Goal: Task Accomplishment & Management: Use online tool/utility

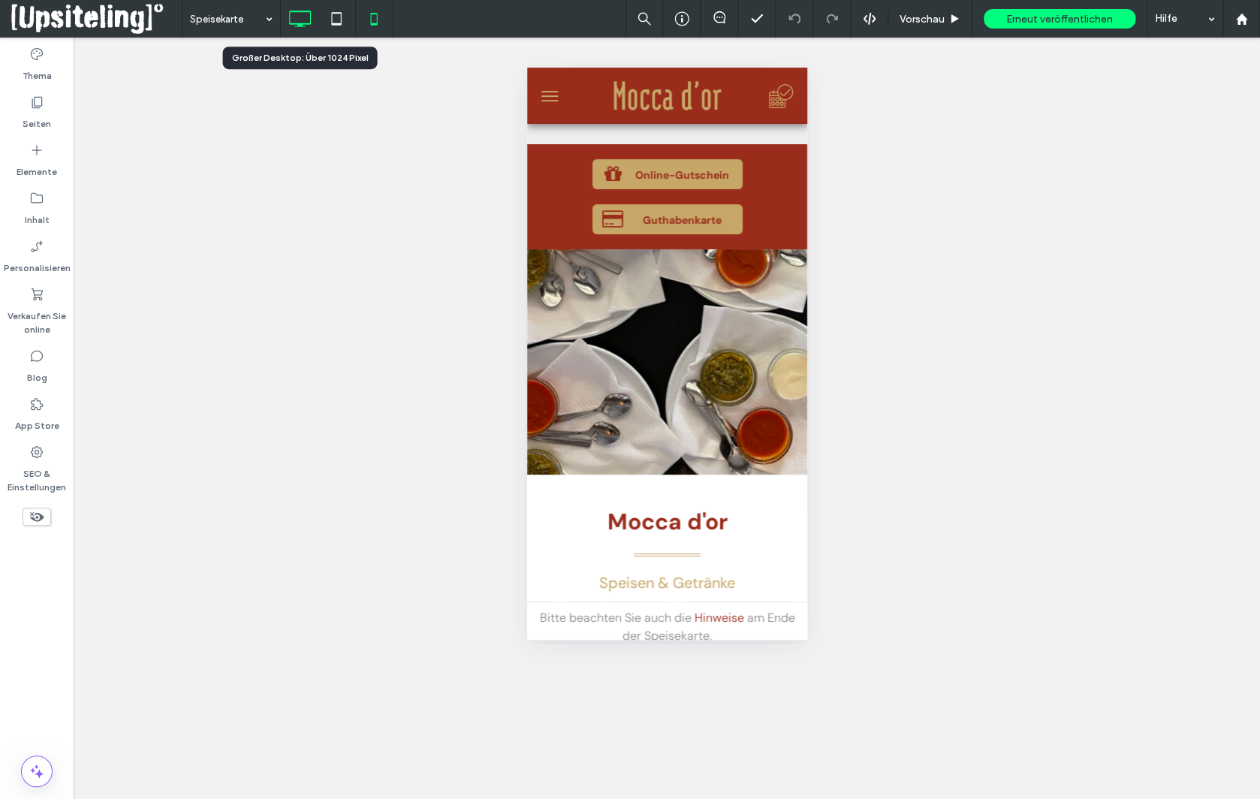
scroll to position [686, 0]
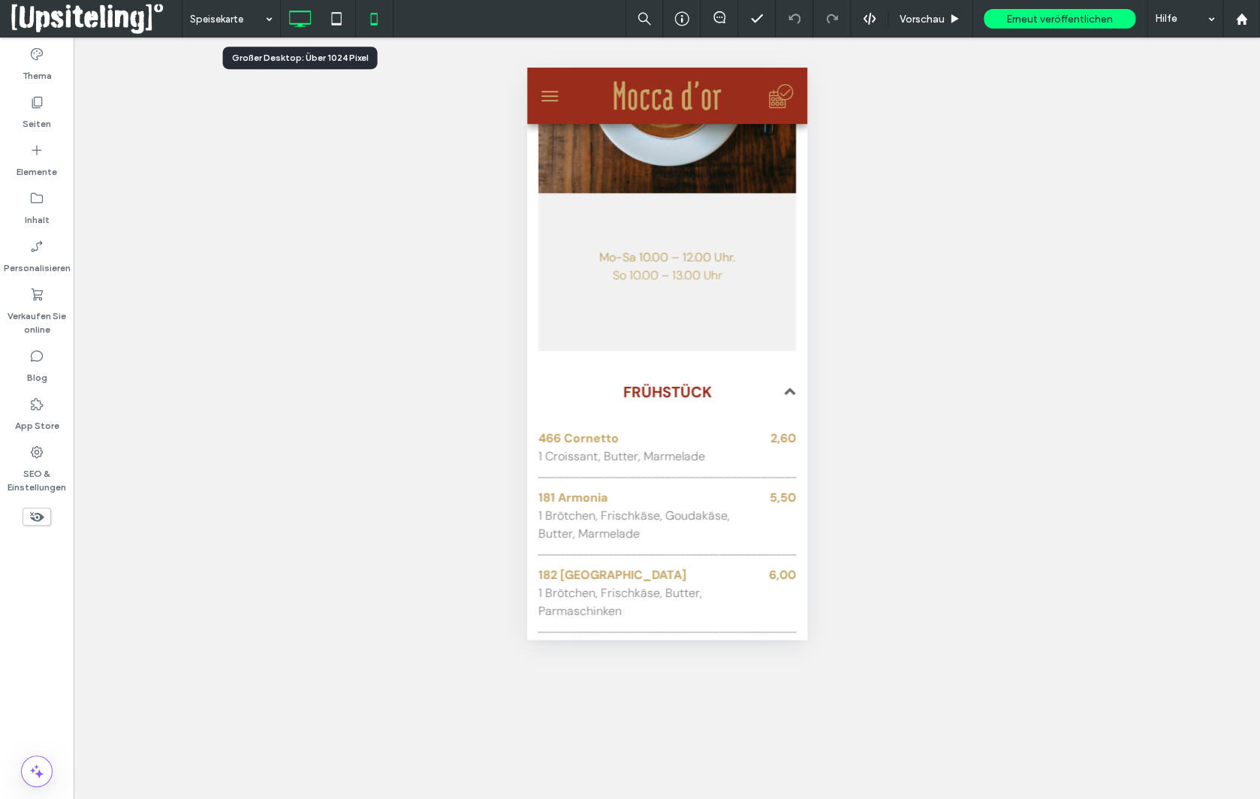
click at [285, 23] on icon at bounding box center [300, 19] width 30 height 30
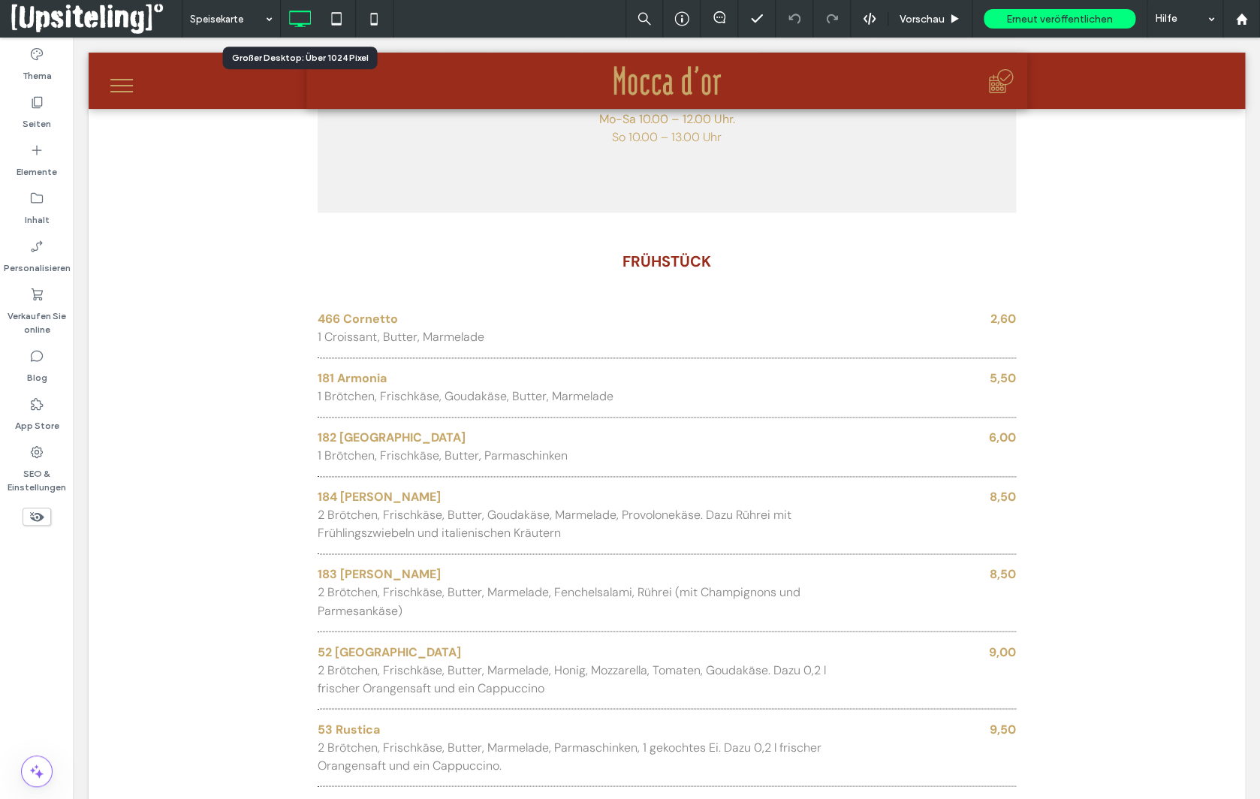
scroll to position [0, 0]
click at [42, 115] on label "Seiten" at bounding box center [37, 120] width 29 height 21
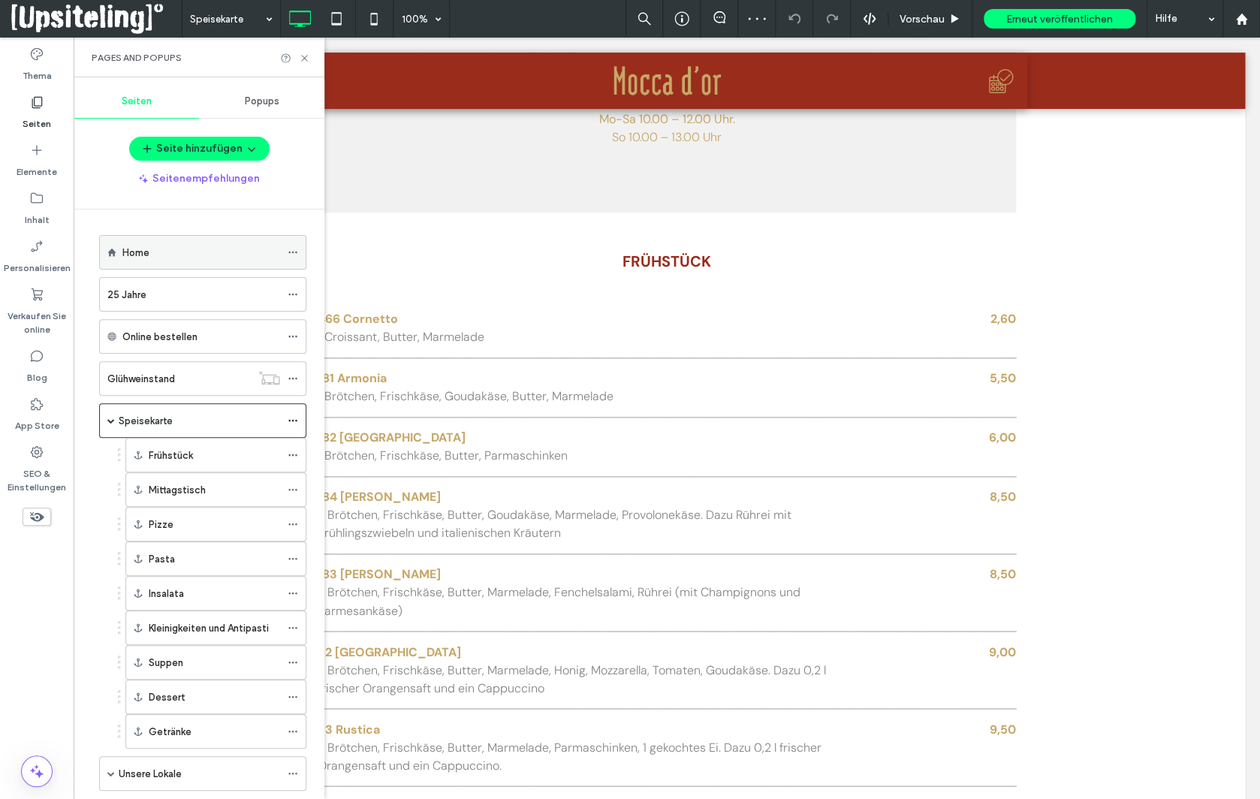
click at [166, 245] on div "Home" at bounding box center [201, 253] width 158 height 16
click at [111, 417] on span at bounding box center [111, 421] width 8 height 8
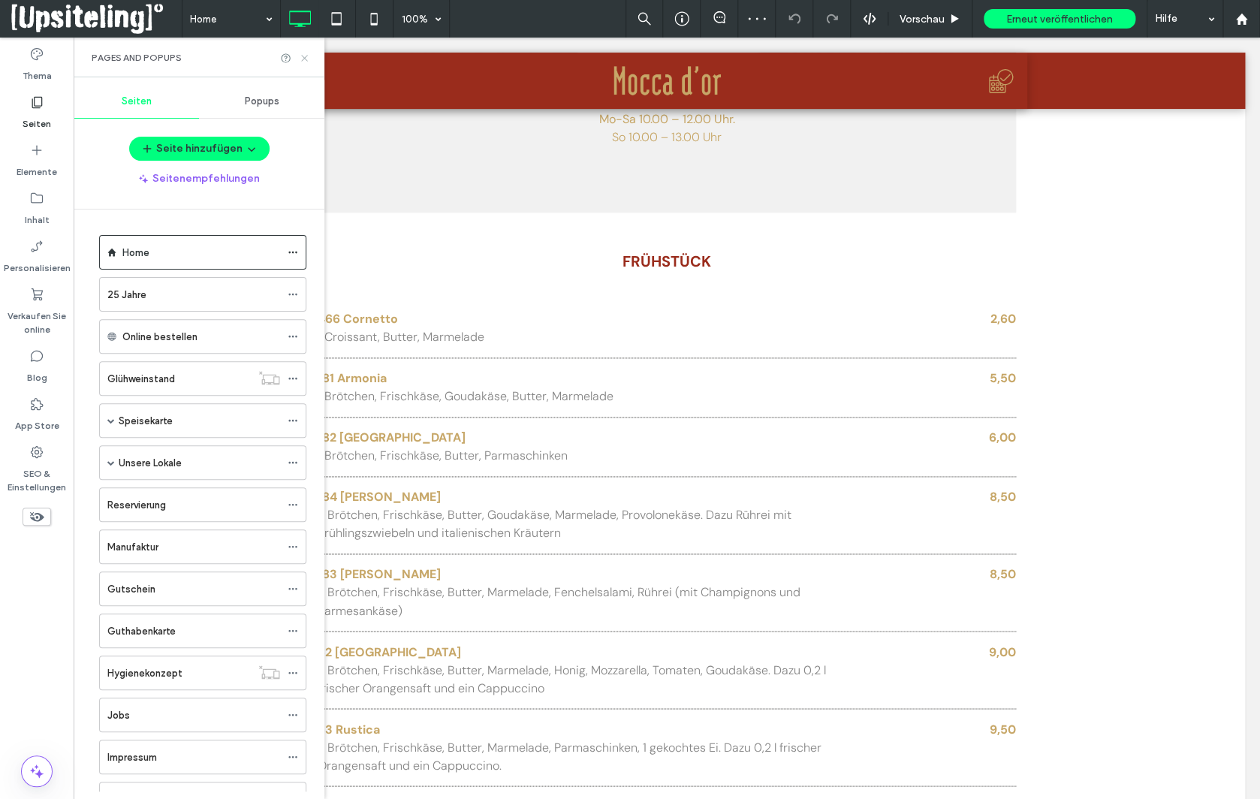
click at [303, 56] on use at bounding box center [304, 58] width 6 height 6
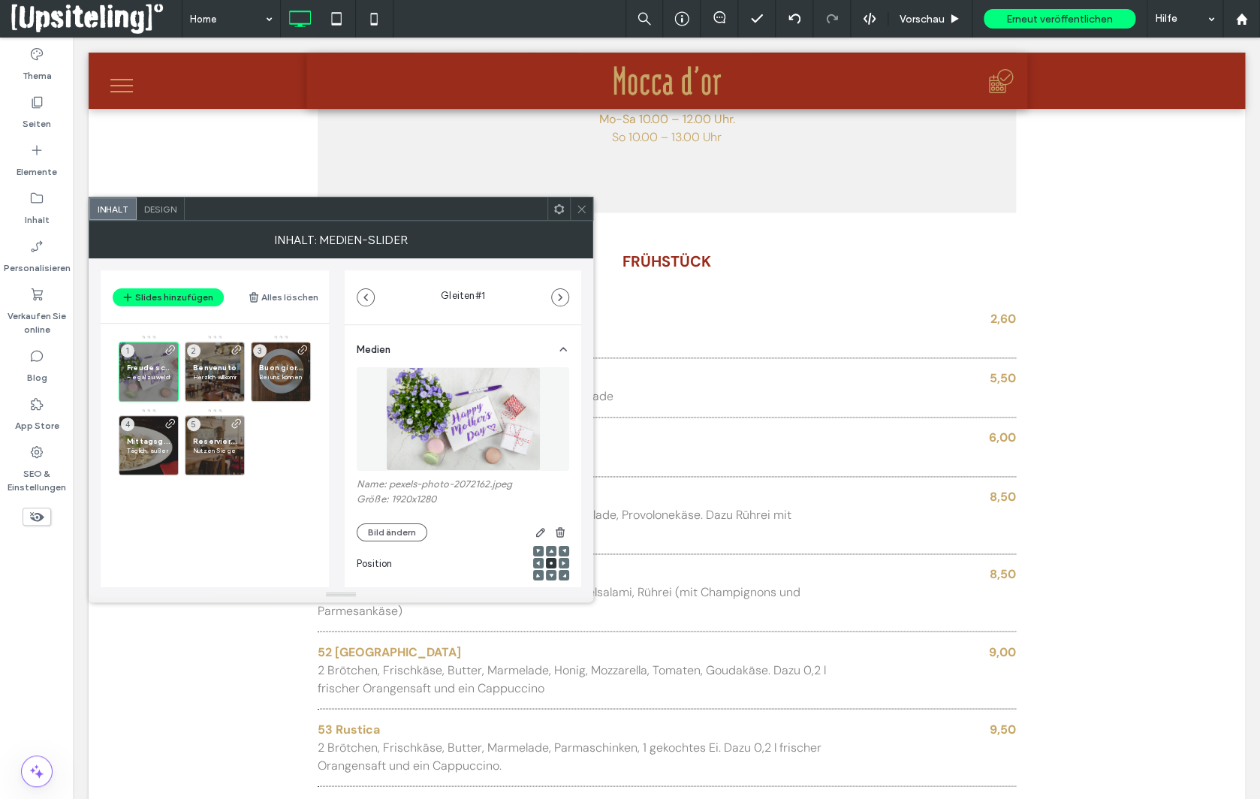
click at [585, 208] on icon at bounding box center [581, 209] width 11 height 11
click at [390, 536] on button "Bild ändern" at bounding box center [392, 533] width 71 height 18
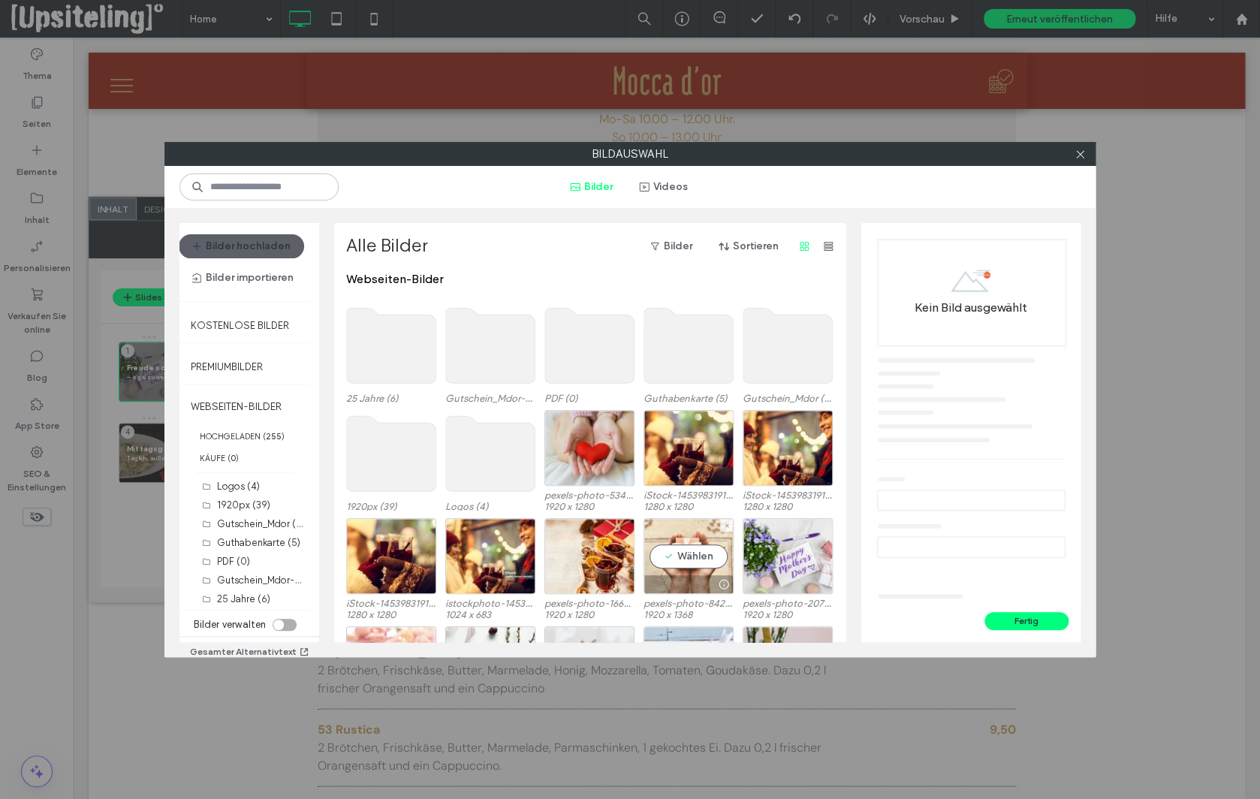
click at [692, 560] on div "Wählen" at bounding box center [689, 556] width 90 height 76
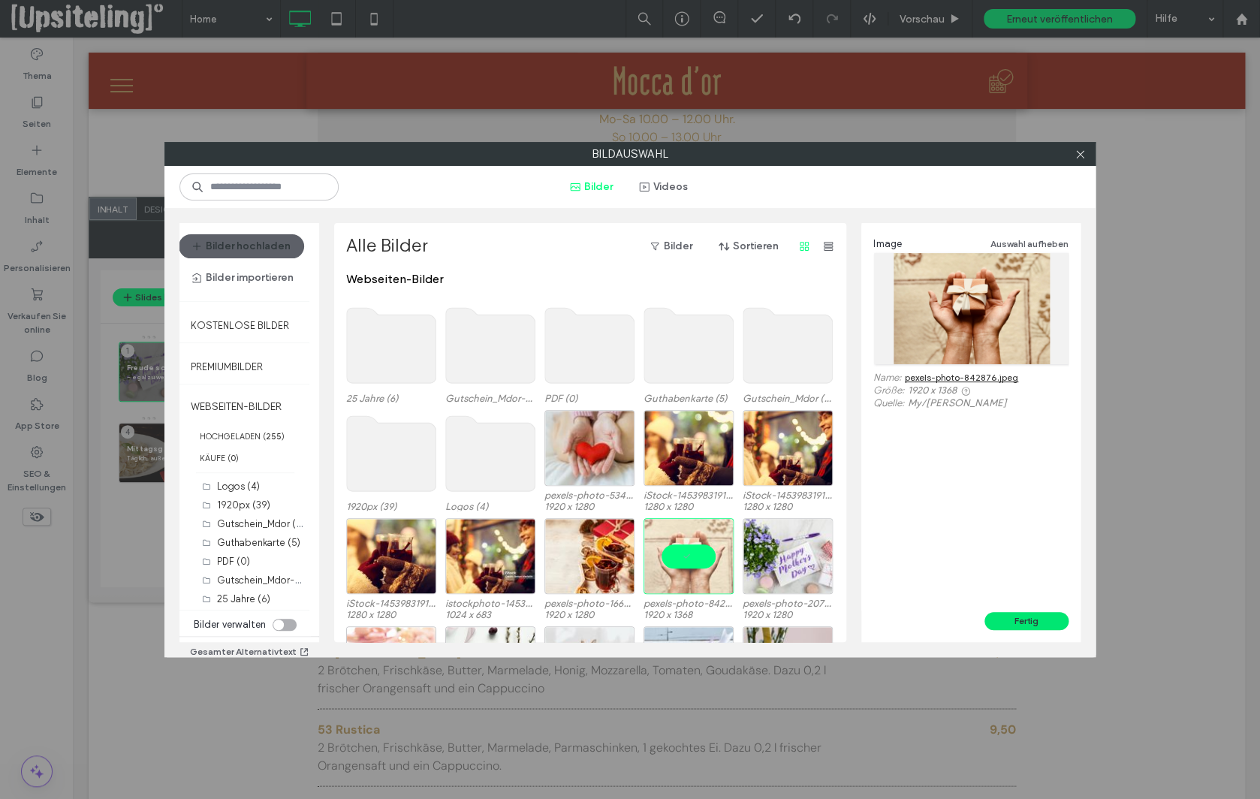
click at [1027, 619] on button "Fertig" at bounding box center [1027, 621] width 84 height 18
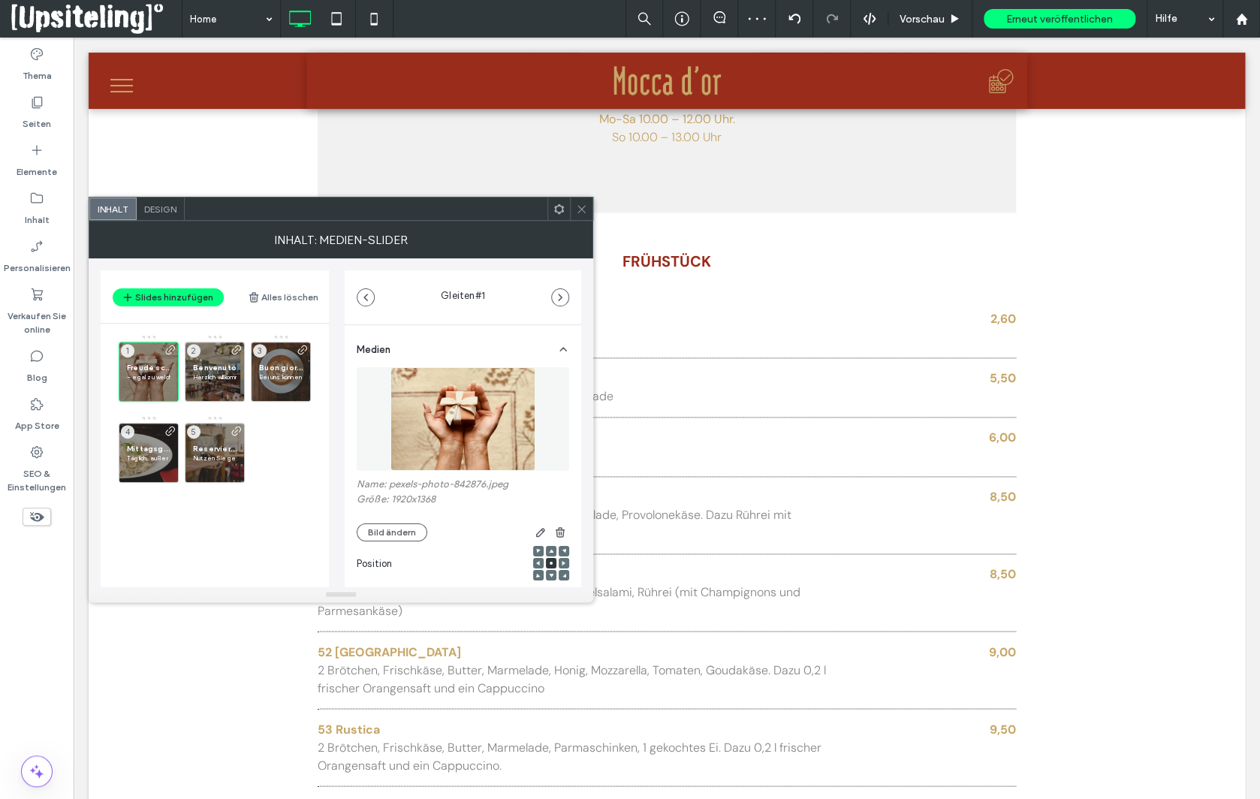
click at [584, 208] on icon at bounding box center [581, 209] width 11 height 11
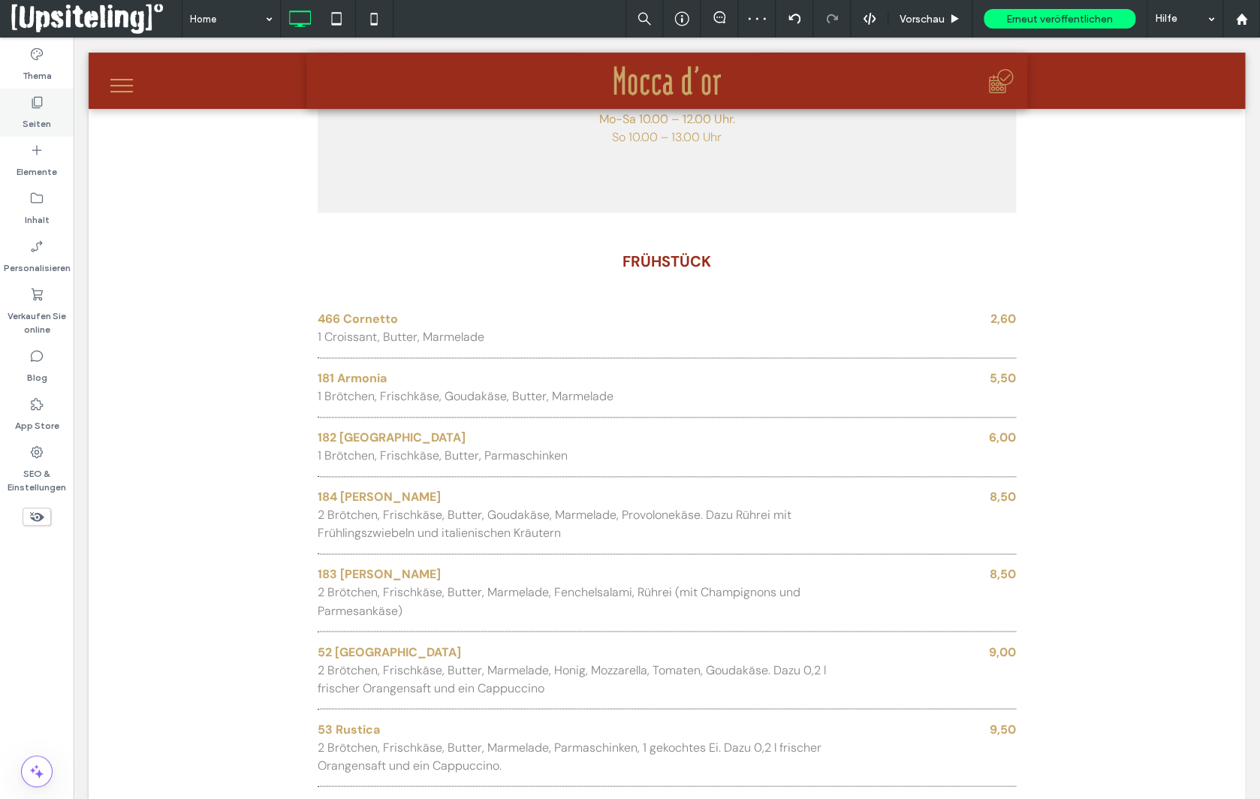
click at [50, 113] on label "Seiten" at bounding box center [37, 120] width 29 height 21
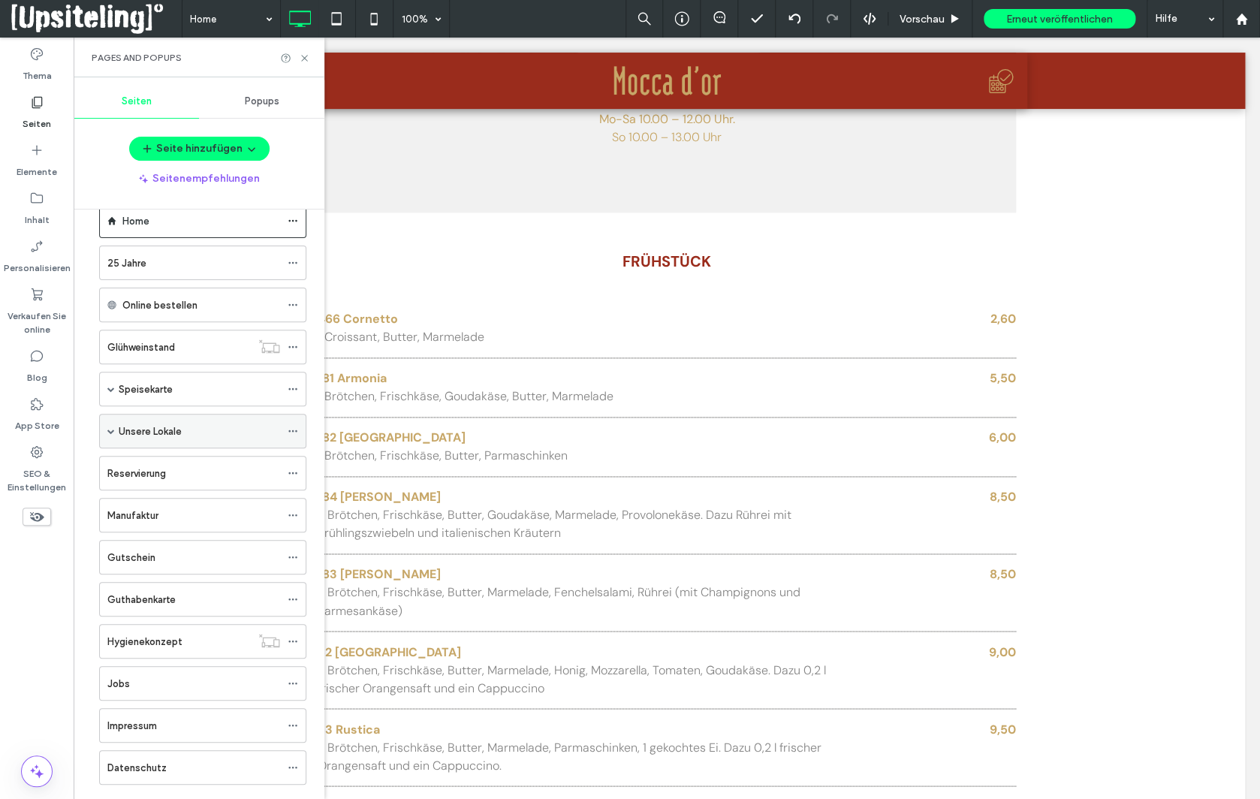
scroll to position [53, 0]
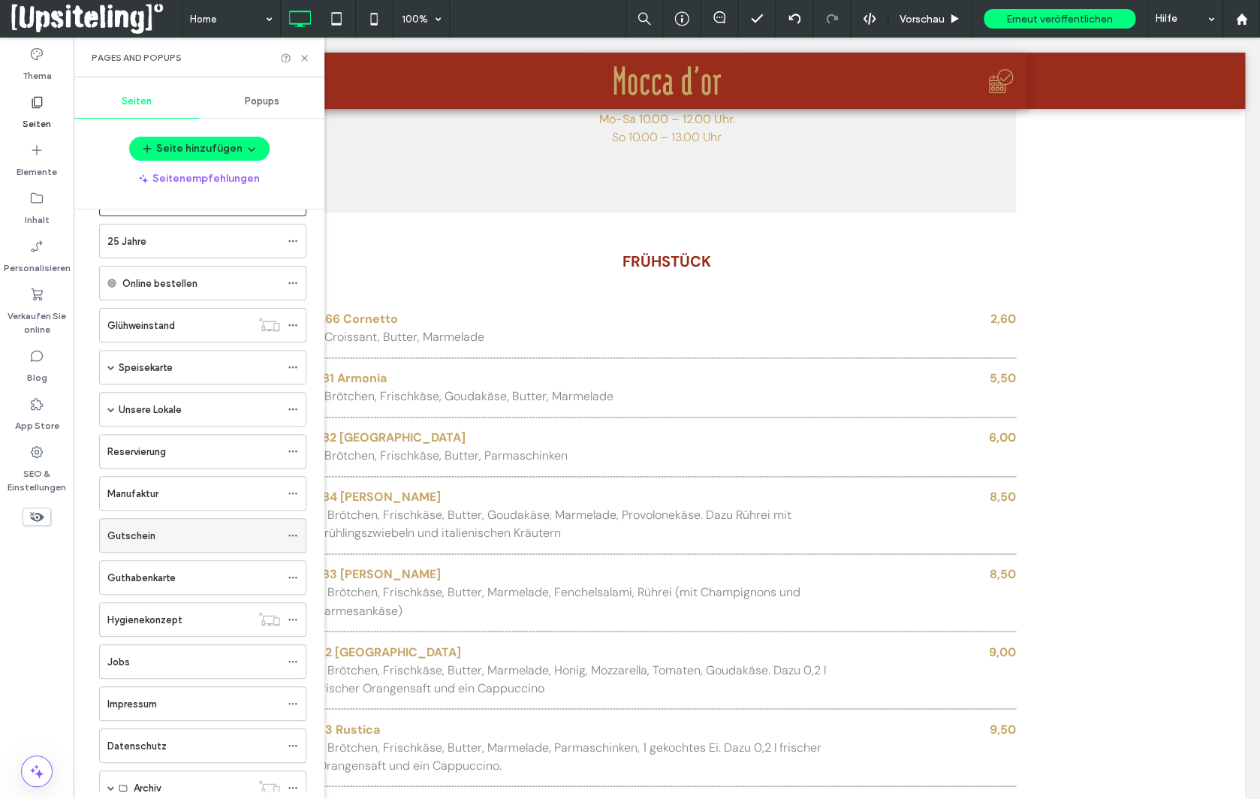
click at [151, 530] on label "Gutschein" at bounding box center [131, 536] width 48 height 26
click at [304, 56] on icon at bounding box center [304, 58] width 11 height 11
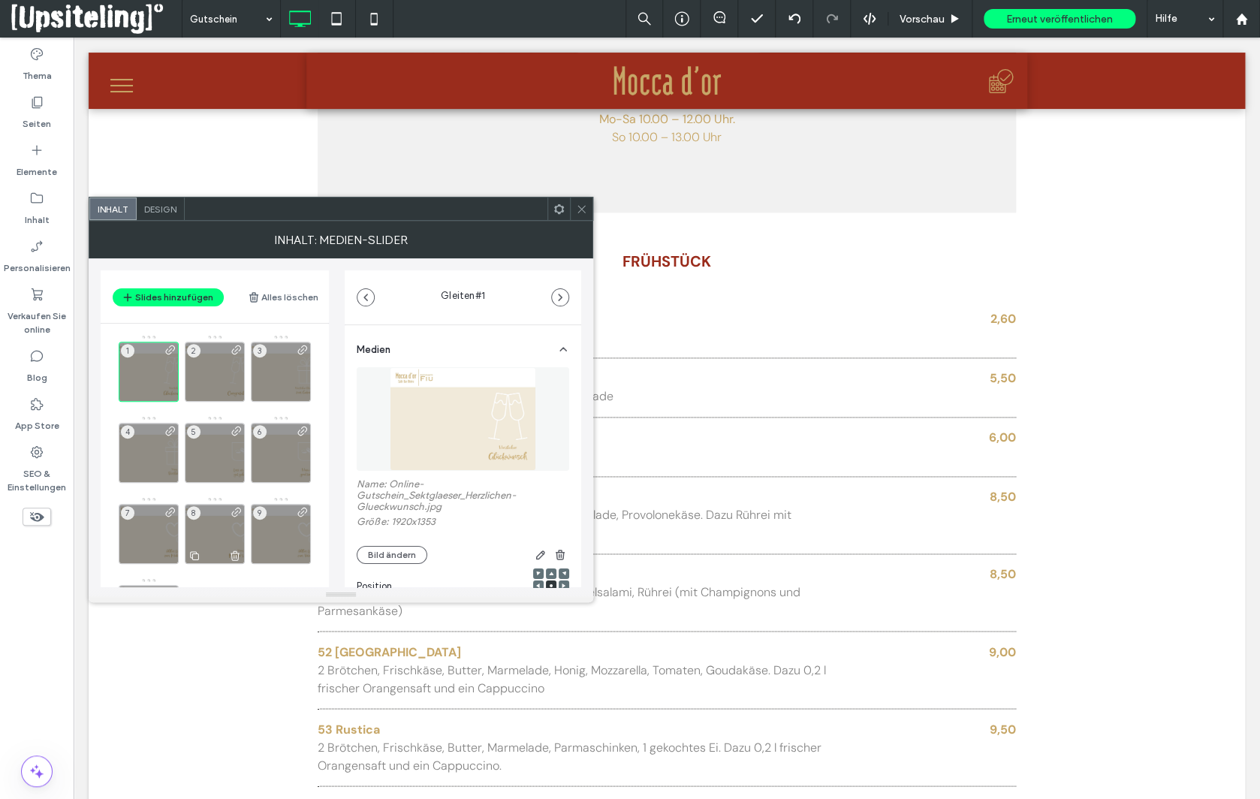
scroll to position [71, 0]
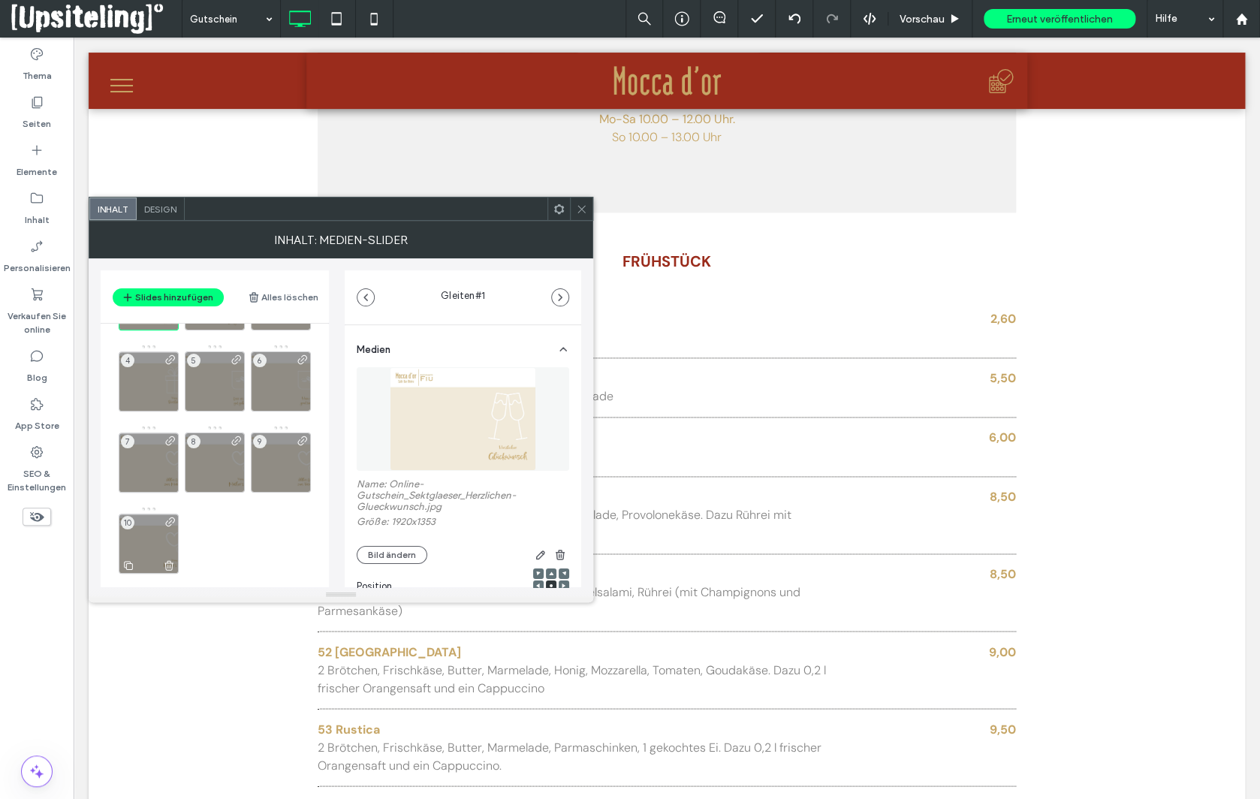
click at [139, 542] on div "10" at bounding box center [149, 544] width 60 height 60
click at [170, 562] on use at bounding box center [168, 566] width 9 height 10
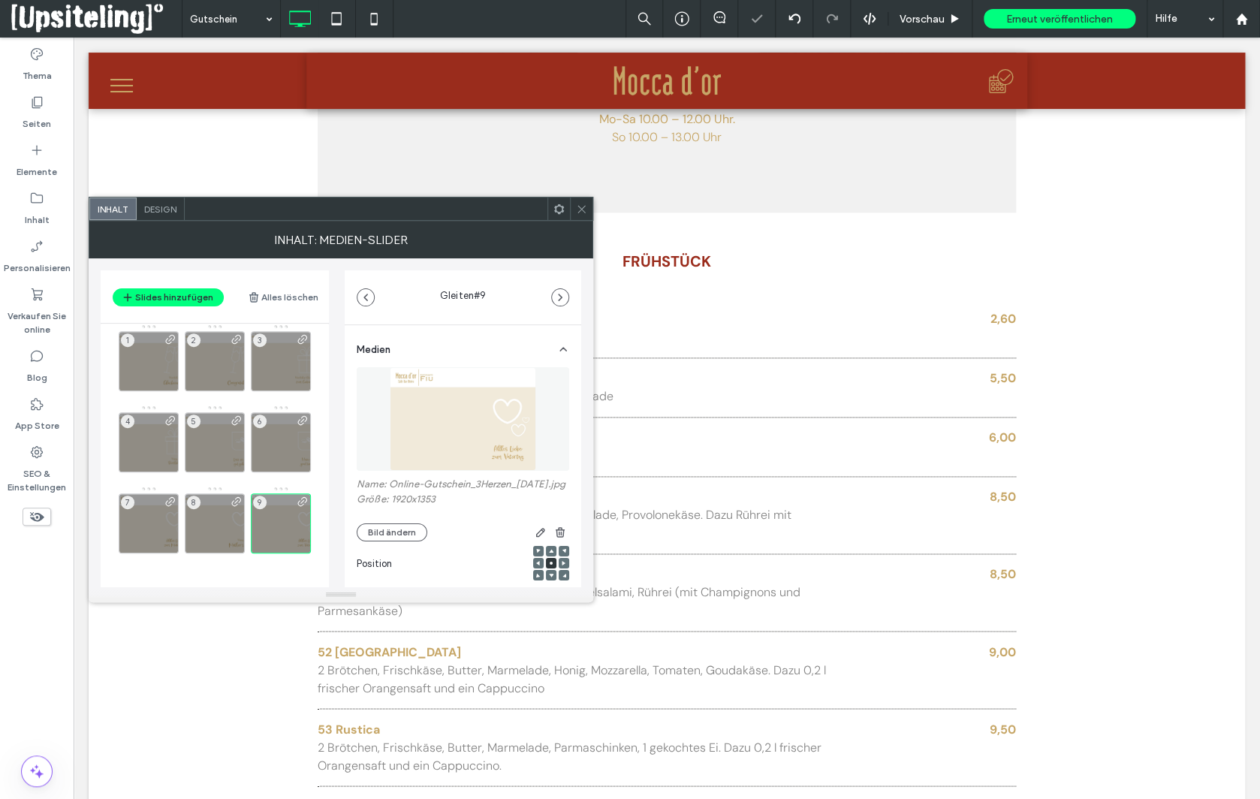
scroll to position [9, 0]
click at [304, 542] on icon at bounding box center [301, 547] width 12 height 14
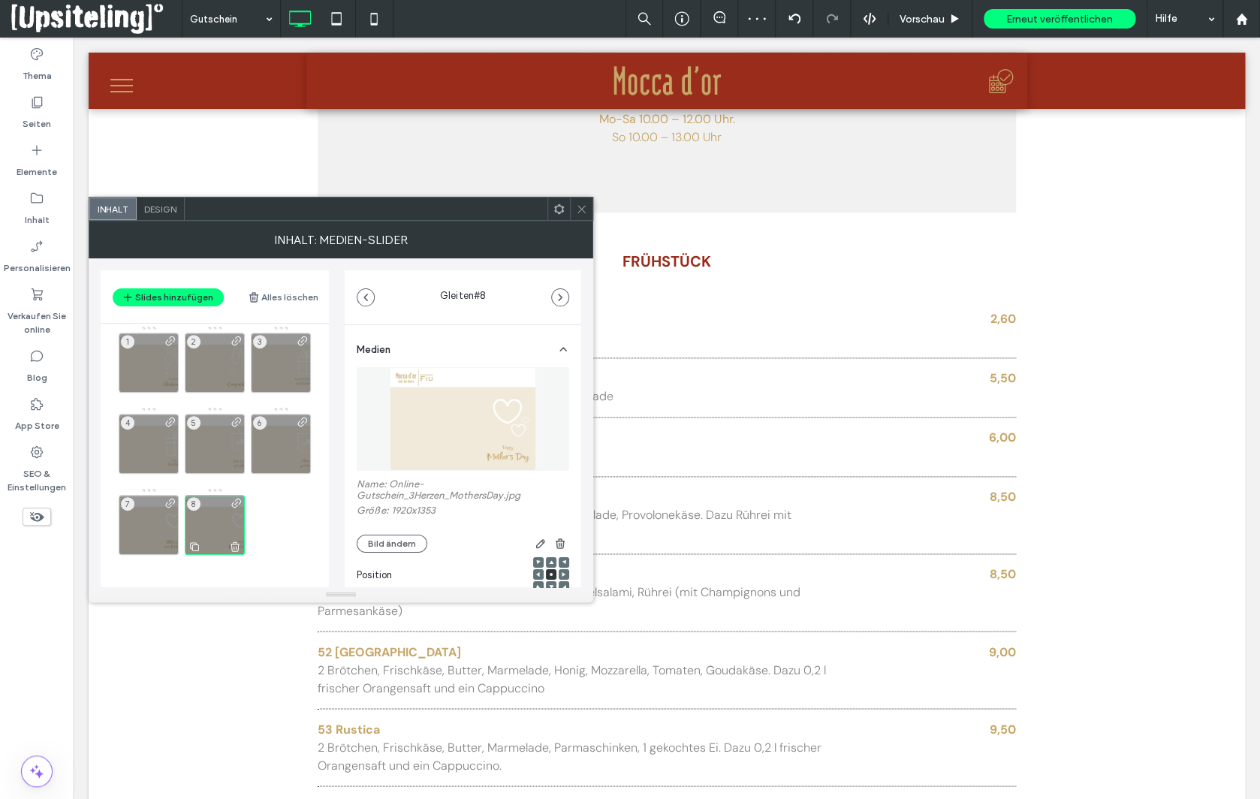
click at [236, 543] on use at bounding box center [235, 547] width 9 height 10
click at [168, 544] on icon at bounding box center [169, 547] width 12 height 14
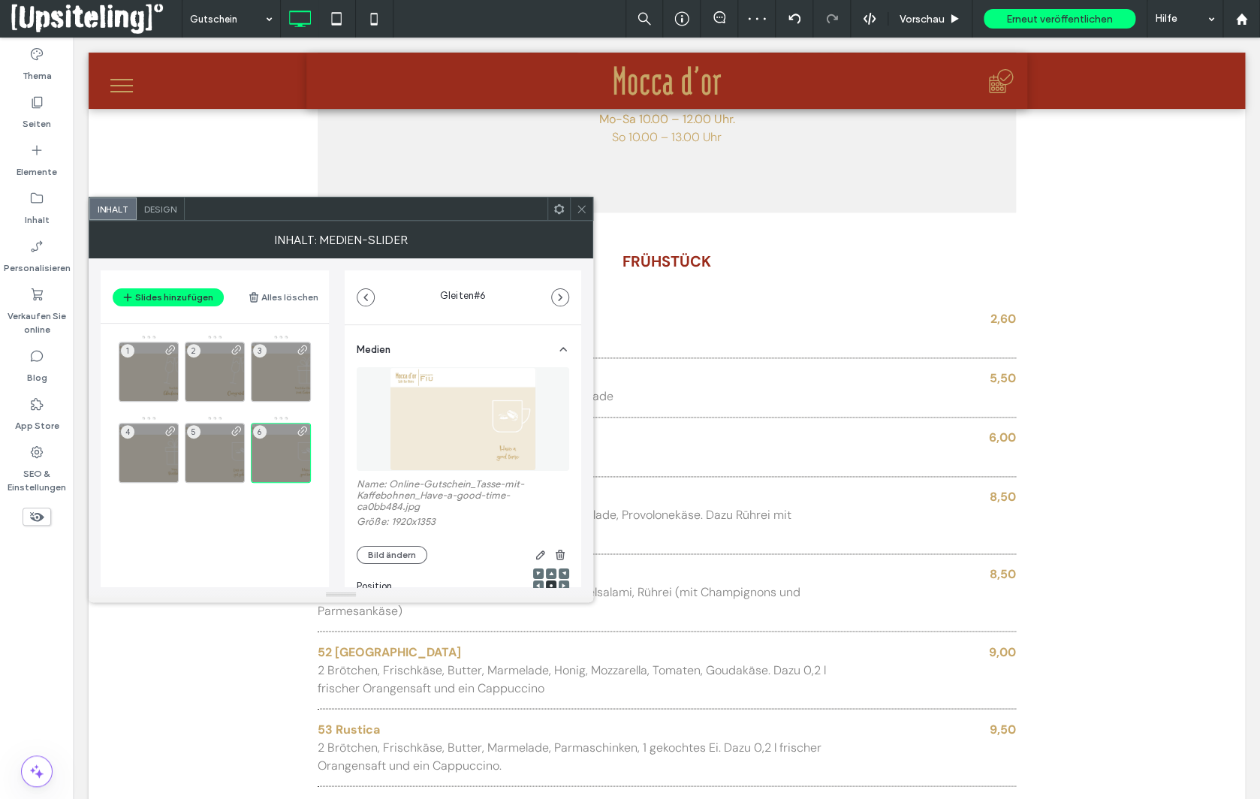
scroll to position [0, 0]
click at [156, 377] on div "1" at bounding box center [149, 372] width 60 height 60
click at [204, 363] on div "2" at bounding box center [215, 372] width 60 height 60
click at [288, 370] on div "3" at bounding box center [281, 372] width 60 height 60
click at [170, 449] on span at bounding box center [170, 454] width 12 height 59
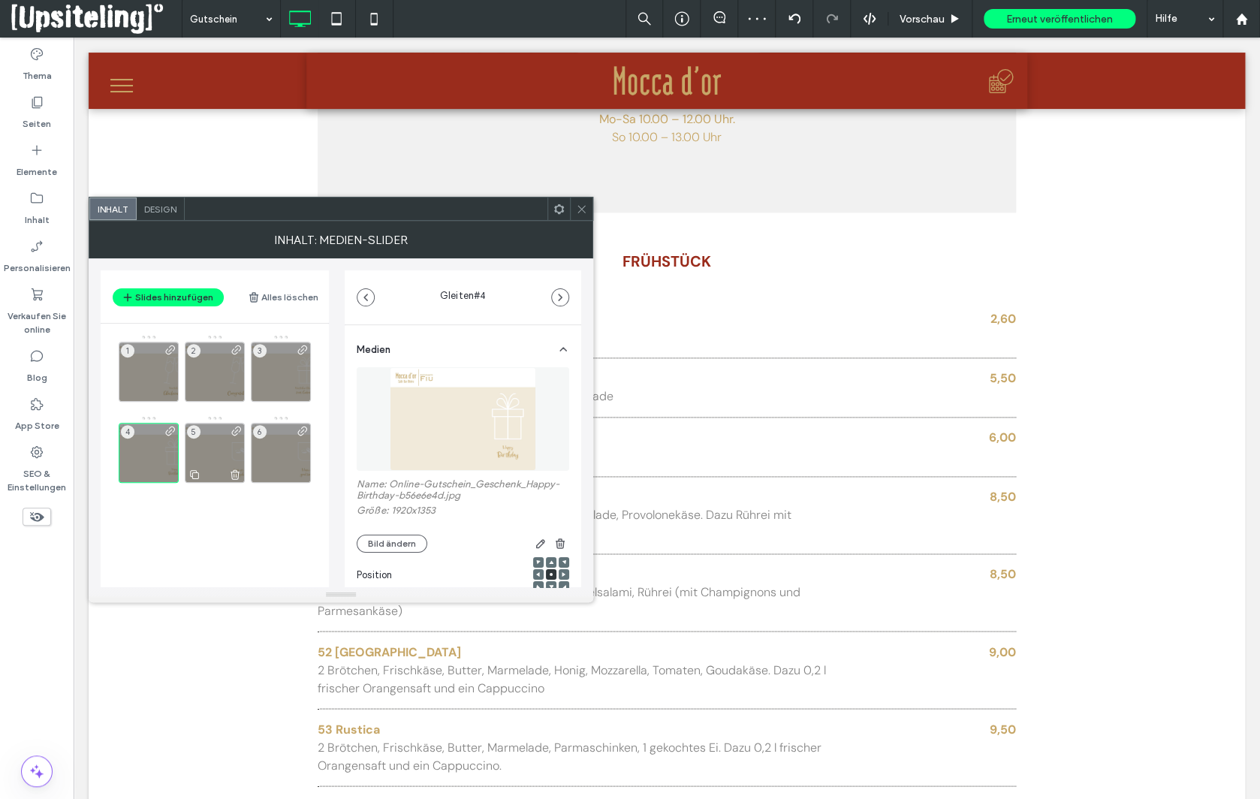
click at [210, 449] on div "5" at bounding box center [215, 453] width 60 height 60
click at [281, 447] on div "6" at bounding box center [281, 453] width 60 height 60
click at [185, 293] on button "Slides hinzufügen" at bounding box center [168, 297] width 111 height 18
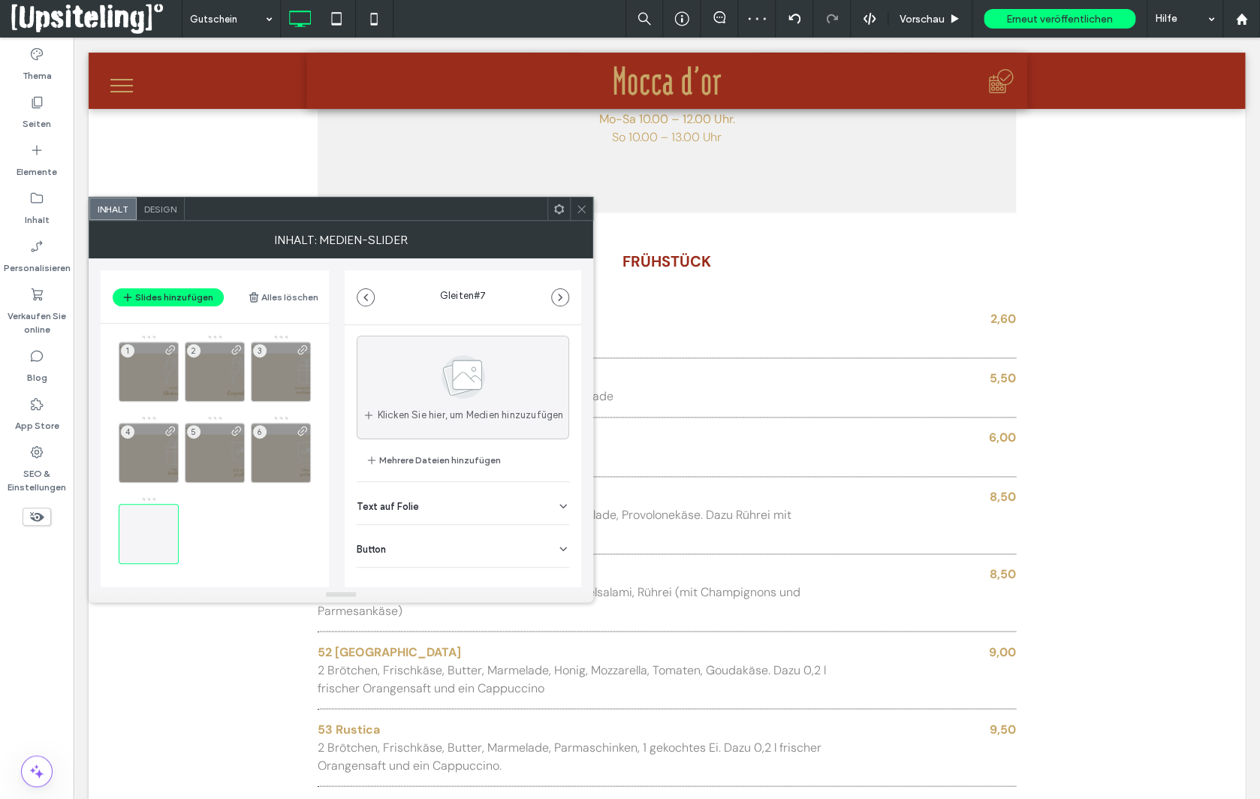
scroll to position [46, 0]
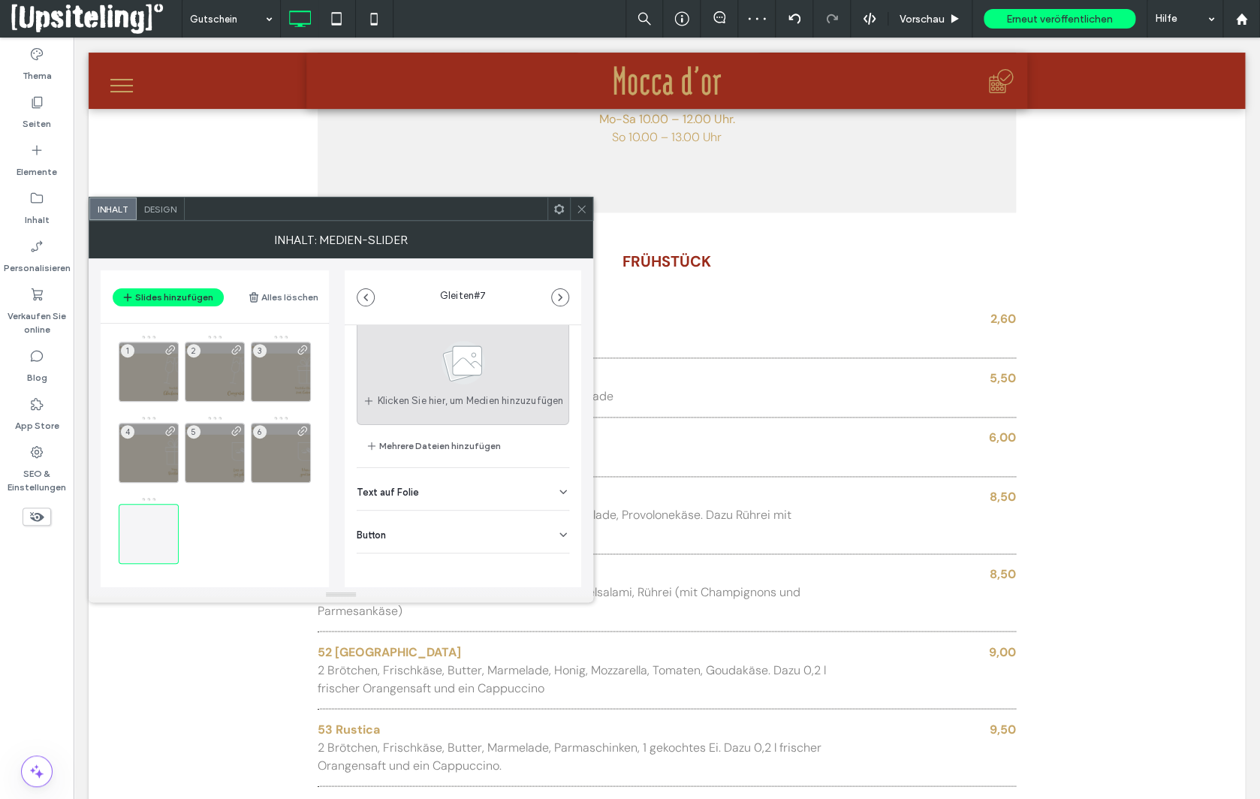
click at [431, 382] on span at bounding box center [463, 366] width 75 height 56
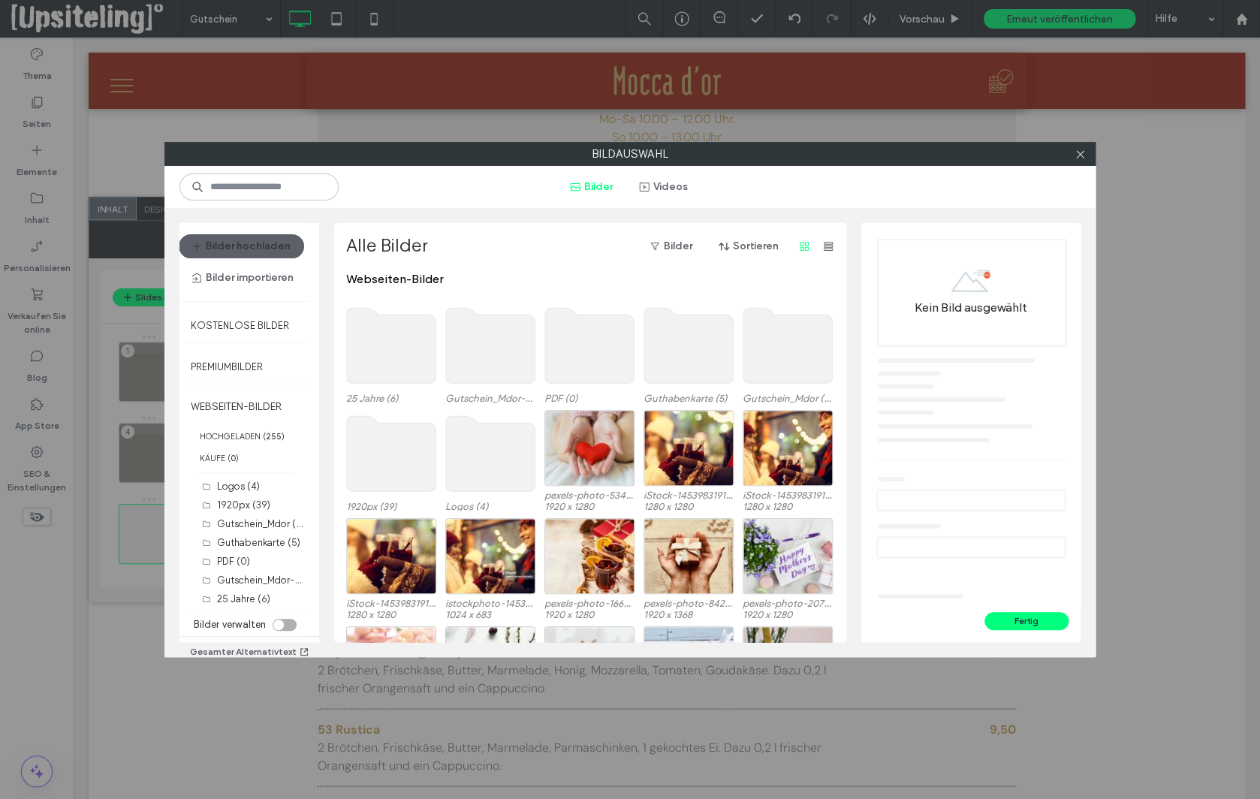
click at [459, 364] on use at bounding box center [490, 345] width 89 height 75
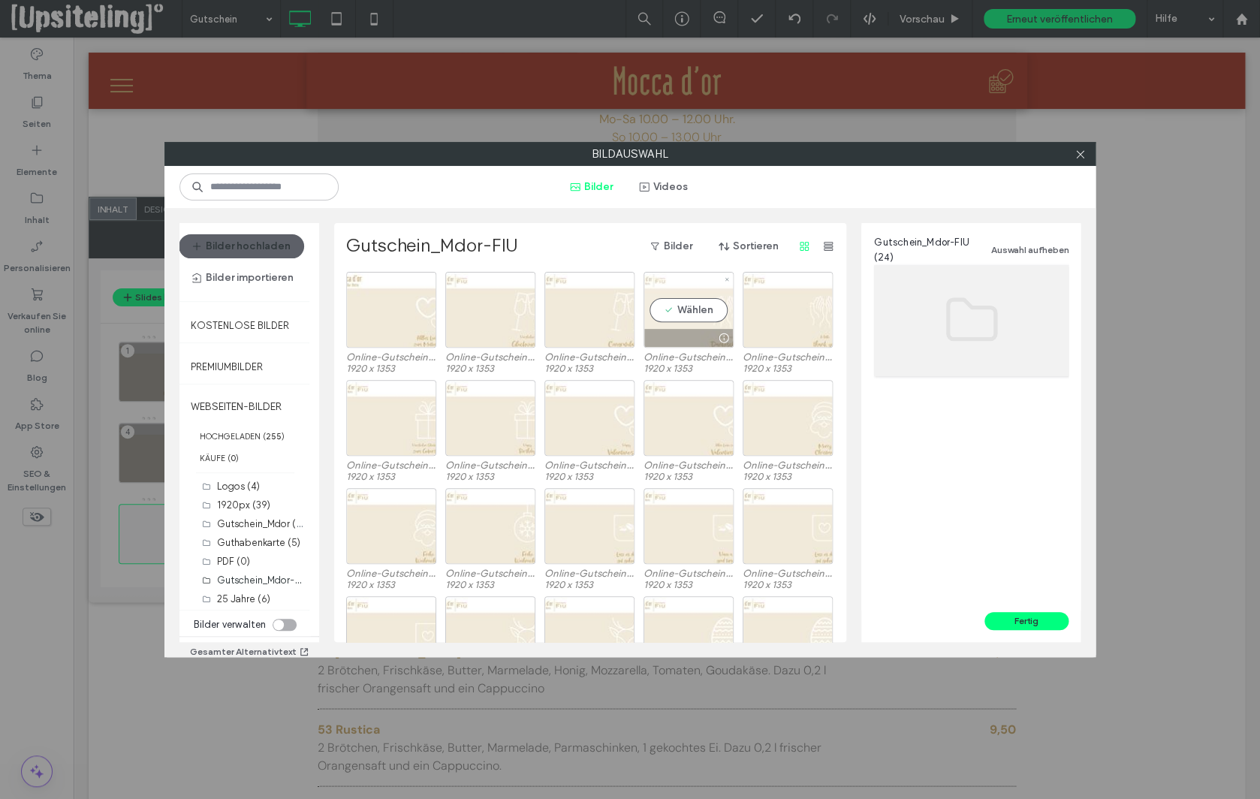
click at [703, 312] on div "Wählen" at bounding box center [689, 310] width 90 height 76
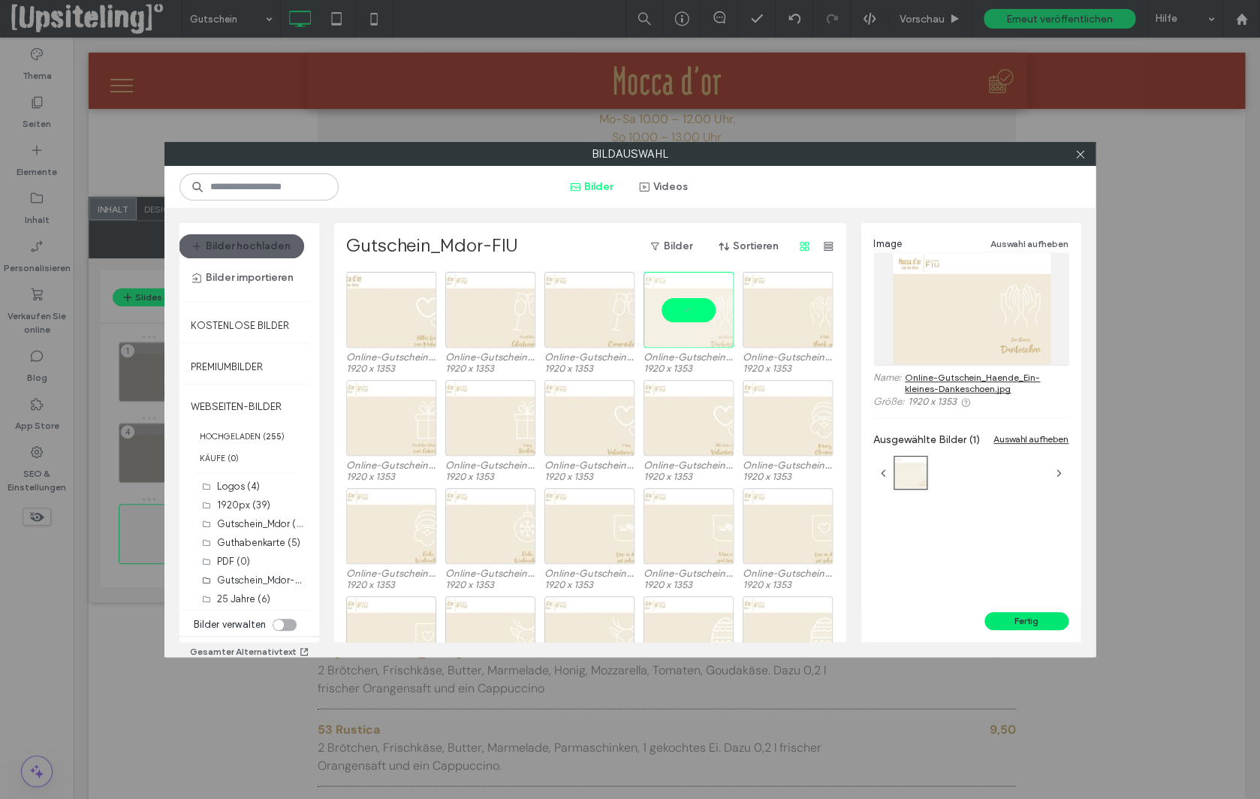
click at [1046, 623] on button "Fertig" at bounding box center [1027, 621] width 84 height 18
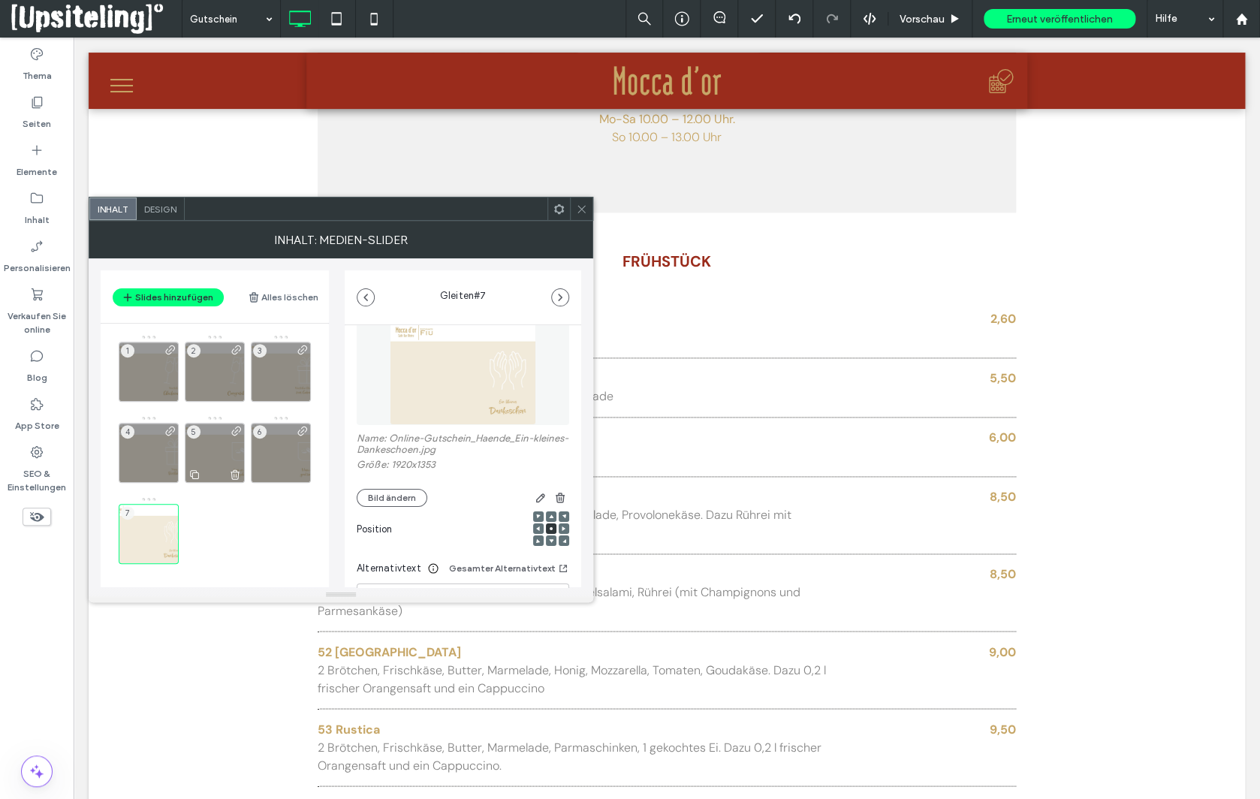
click at [217, 451] on div "5" at bounding box center [215, 453] width 60 height 60
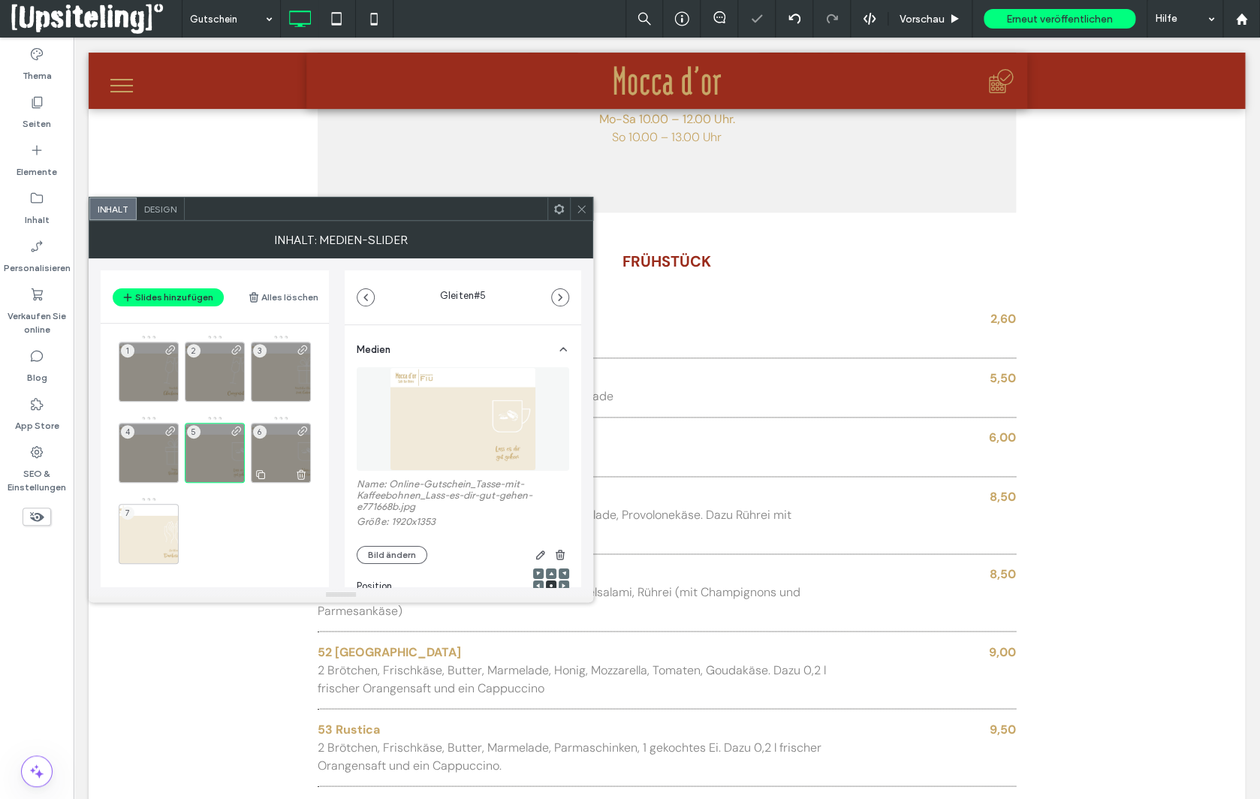
click at [264, 451] on div "6" at bounding box center [281, 453] width 60 height 60
click at [147, 533] on div "7" at bounding box center [149, 534] width 60 height 60
click at [180, 297] on button "Slides hinzufügen" at bounding box center [168, 297] width 111 height 18
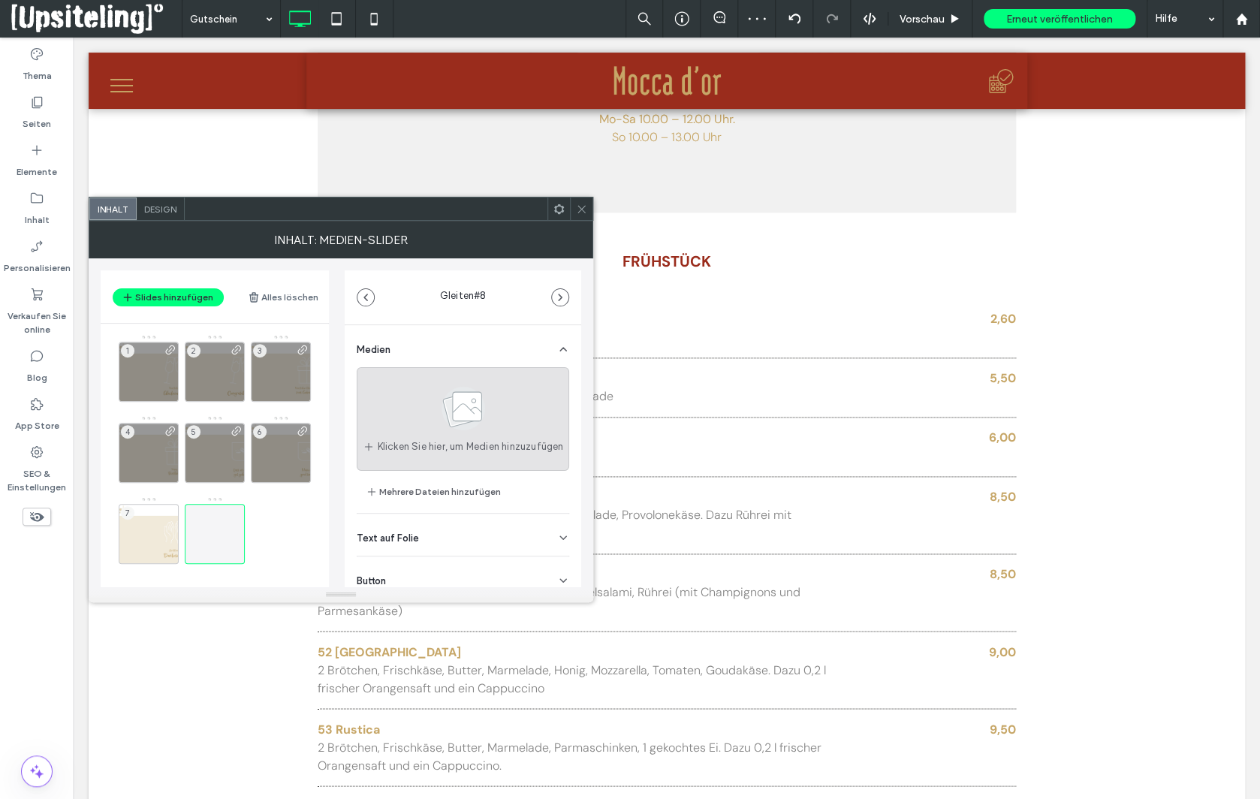
click at [481, 430] on span at bounding box center [463, 412] width 75 height 56
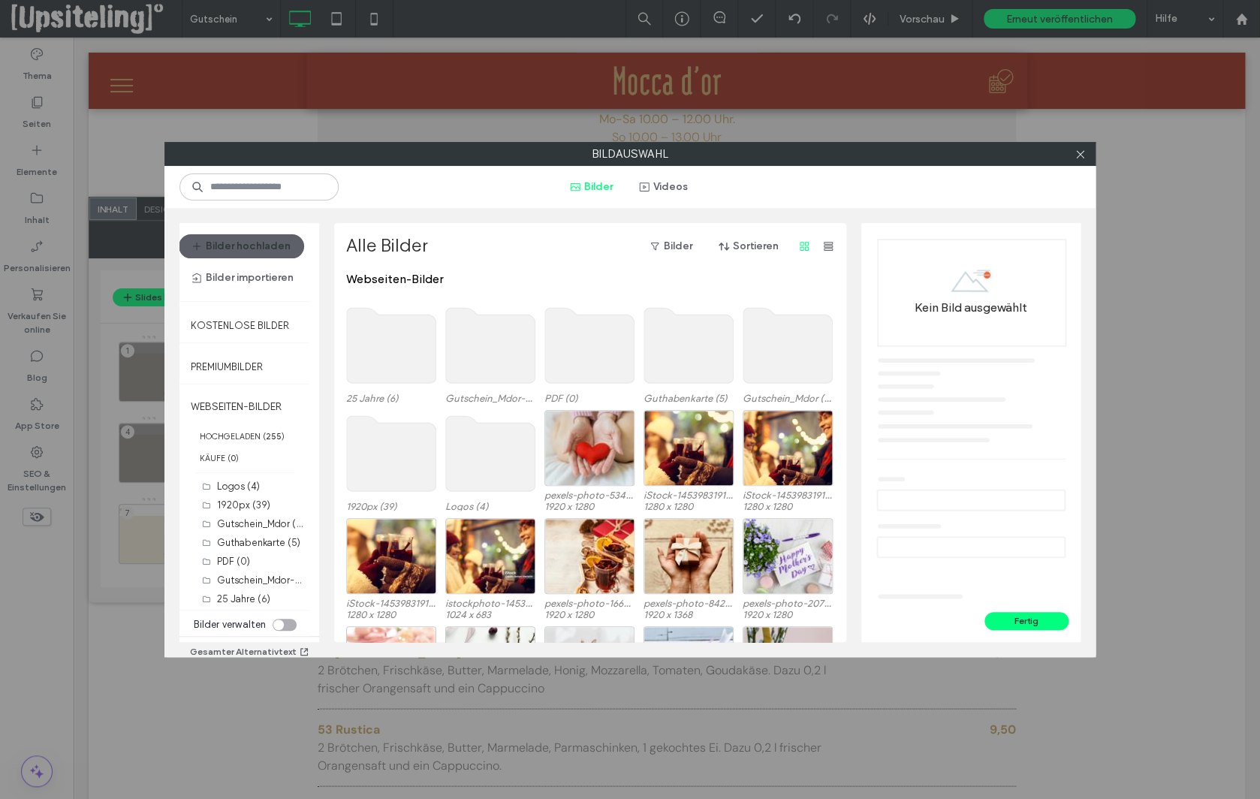
click at [501, 350] on use at bounding box center [490, 345] width 89 height 75
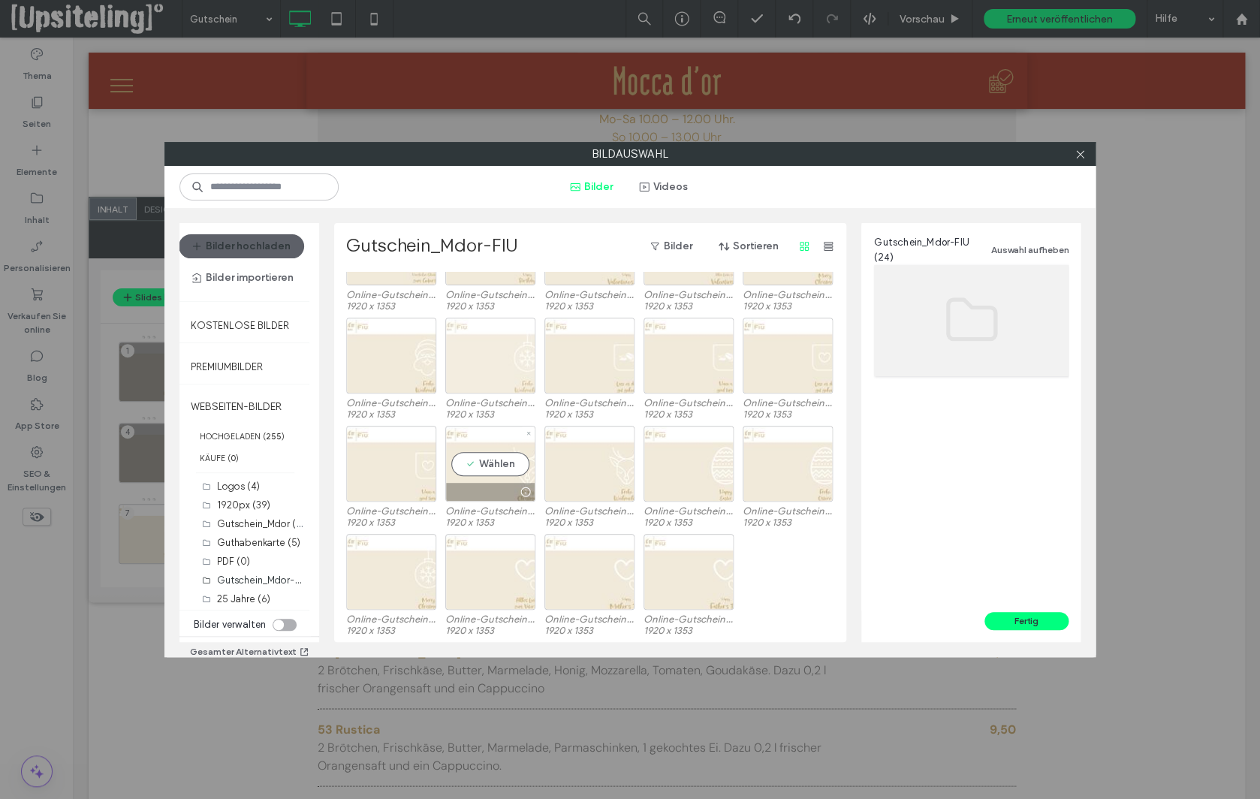
scroll to position [0, 0]
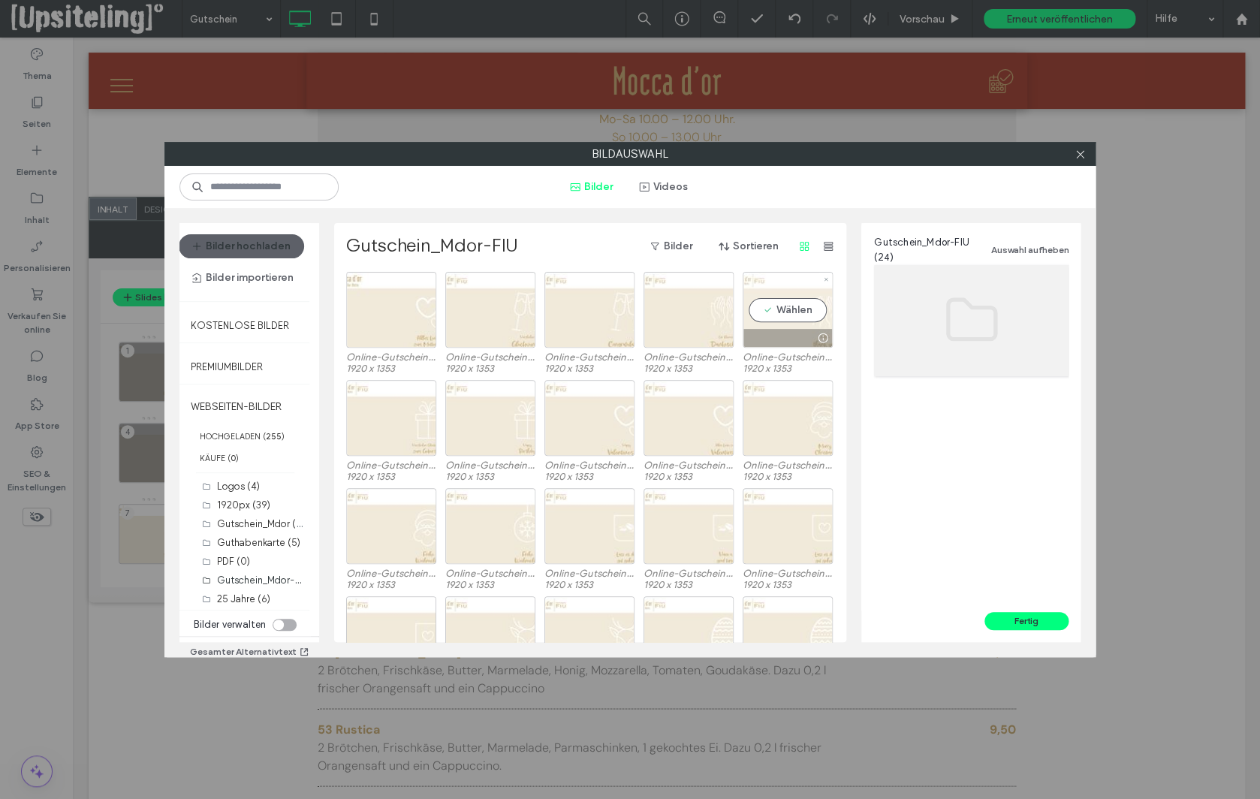
click at [804, 312] on div "Wählen" at bounding box center [788, 310] width 90 height 76
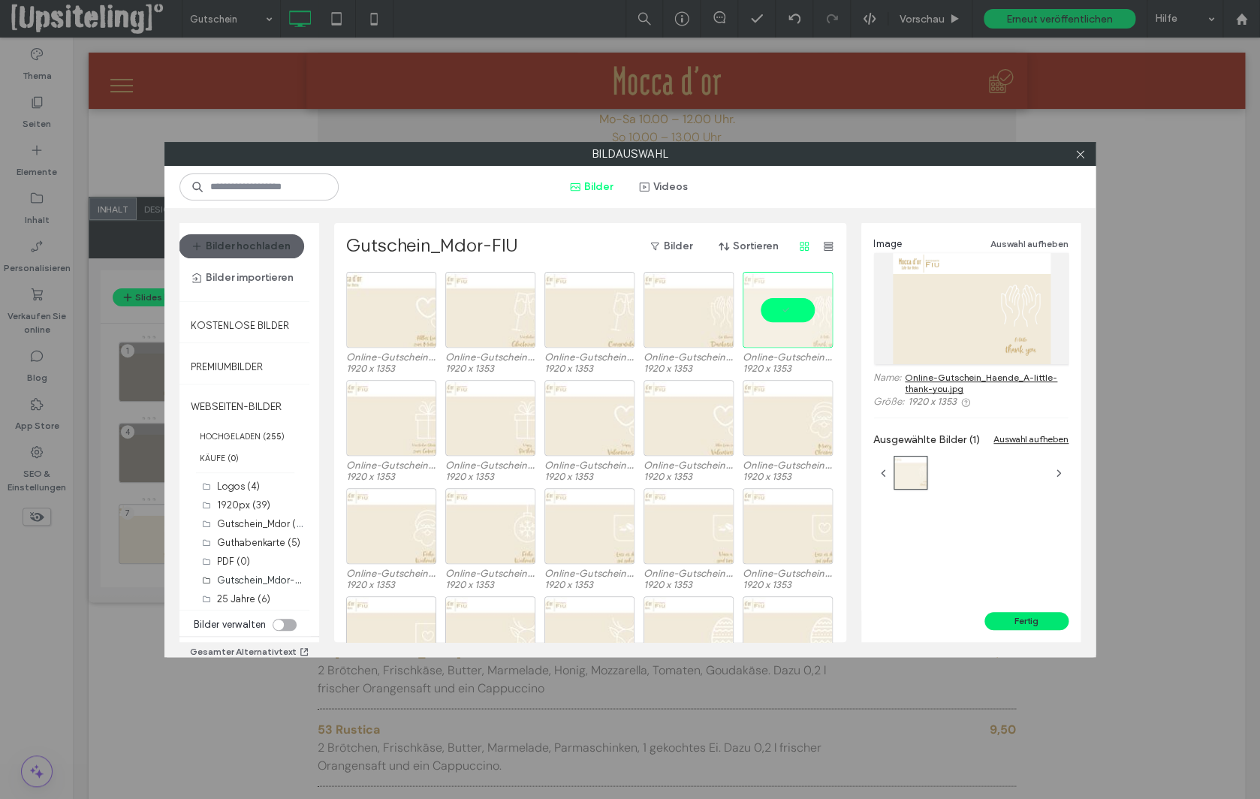
click at [1038, 617] on button "Fertig" at bounding box center [1027, 621] width 84 height 18
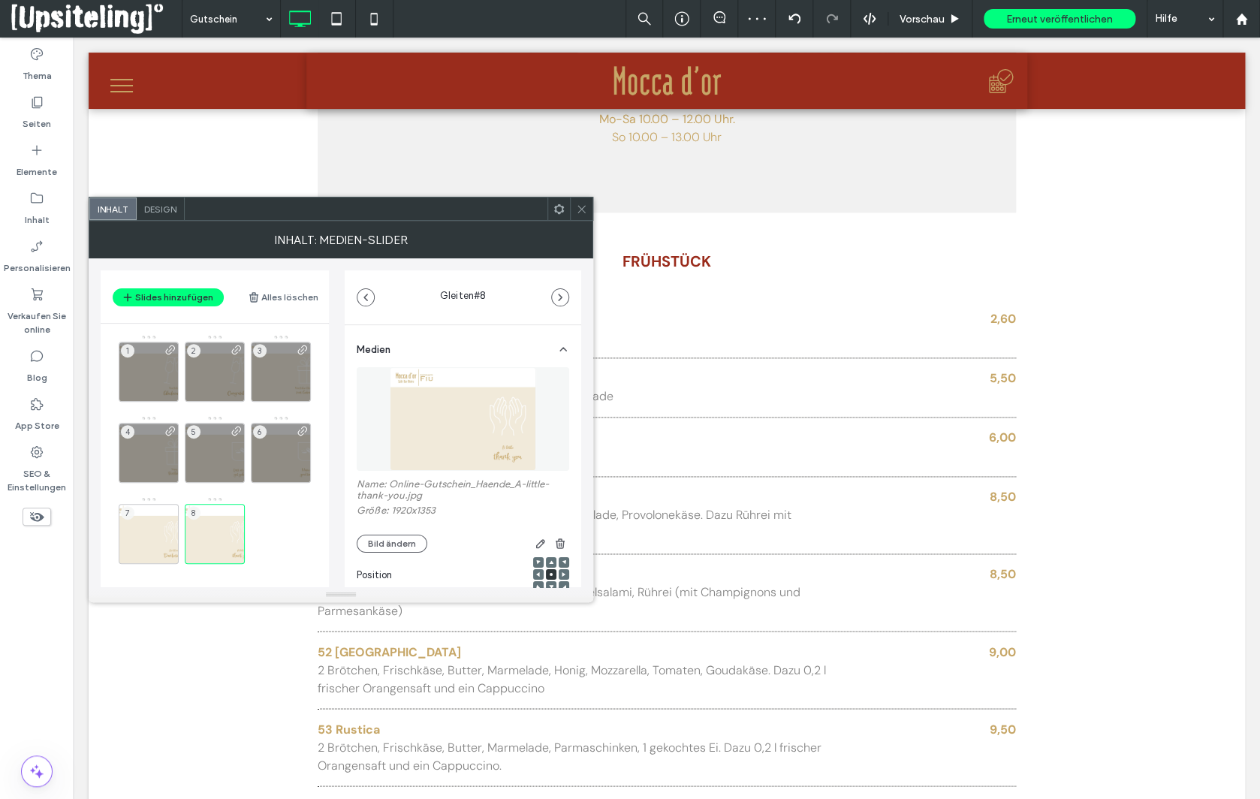
click at [582, 211] on icon at bounding box center [581, 209] width 11 height 11
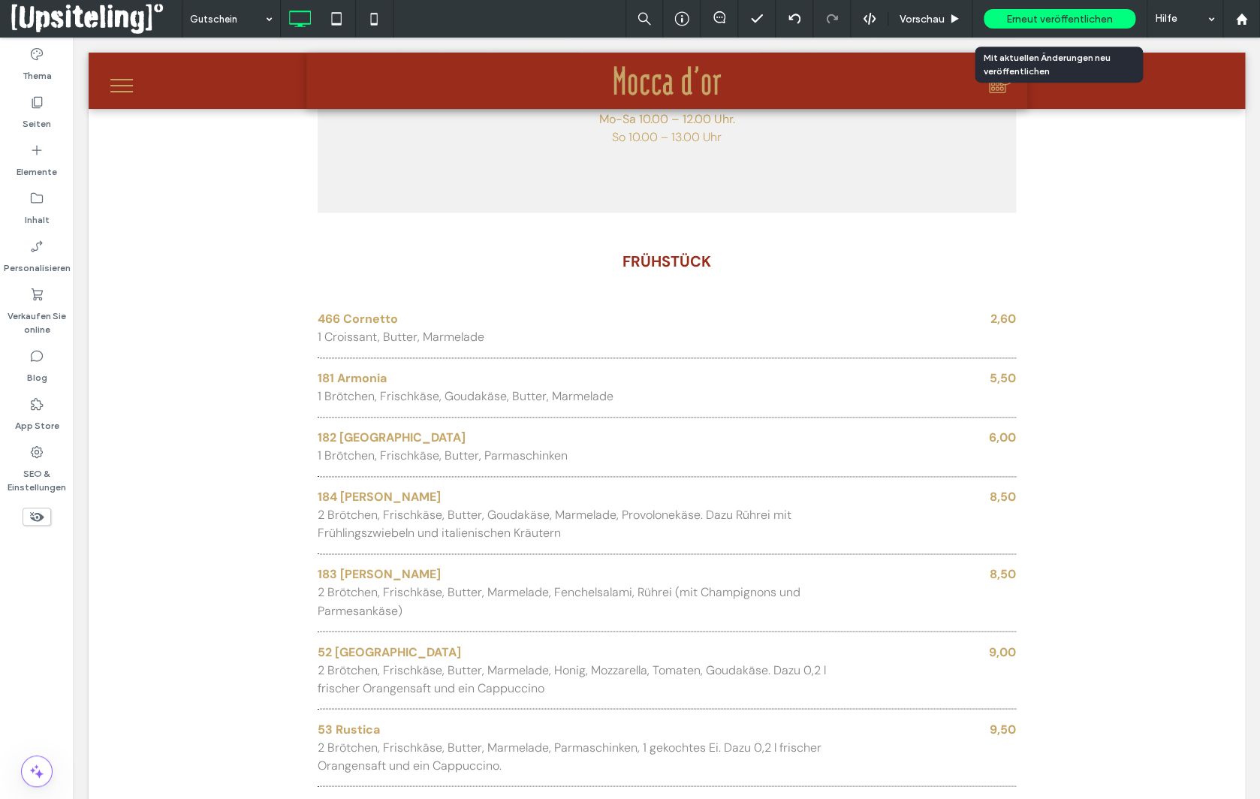
click at [1055, 20] on span "Erneut veröffentlichen" at bounding box center [1060, 19] width 107 height 13
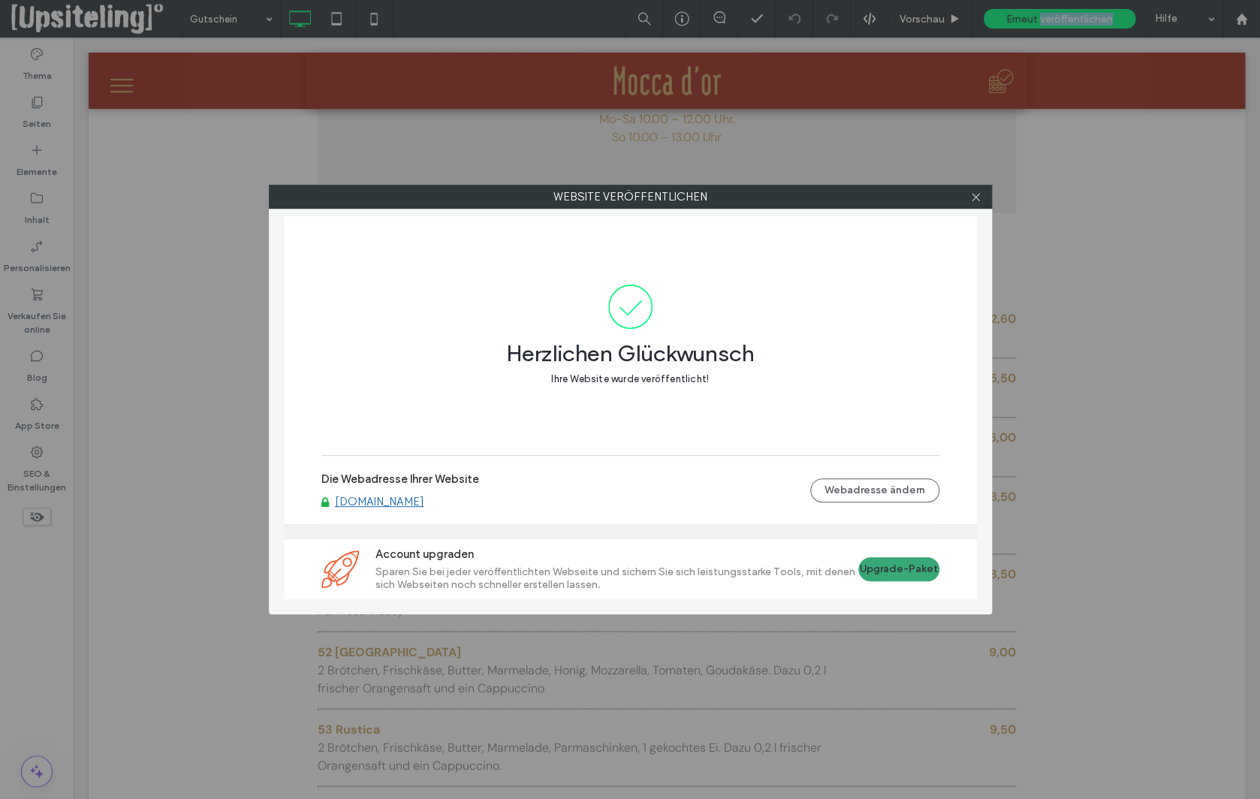
drag, startPoint x: 975, startPoint y: 200, endPoint x: 788, endPoint y: 270, distance: 199.9
click at [975, 200] on icon at bounding box center [975, 197] width 11 height 11
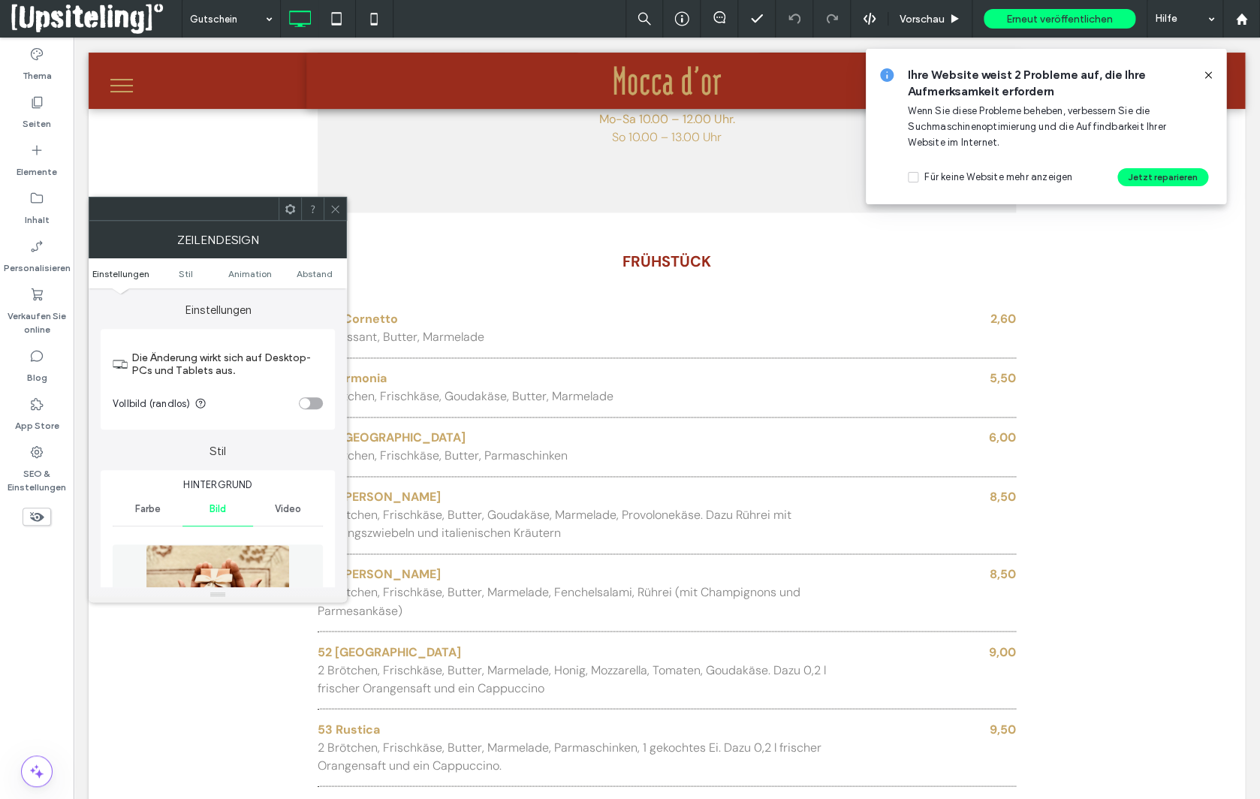
click at [335, 210] on icon at bounding box center [335, 209] width 11 height 11
